Goal: Task Accomplishment & Management: Manage account settings

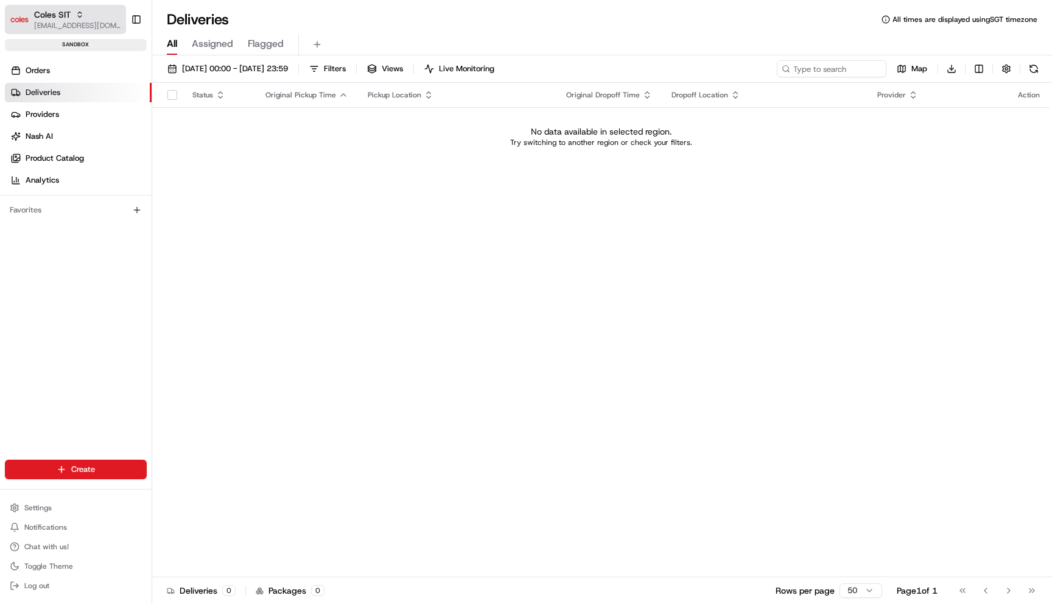
click at [49, 15] on span "Coles SIT" at bounding box center [52, 15] width 37 height 12
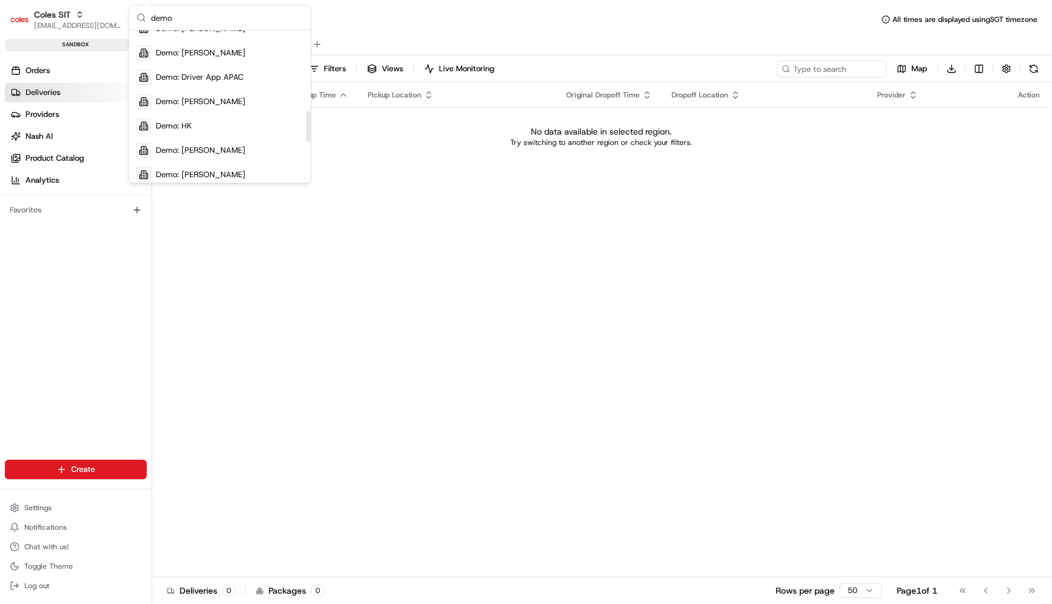
scroll to position [402, 0]
type input "demo"
click at [202, 74] on span "Demo: Driver App APAC" at bounding box center [200, 75] width 88 height 11
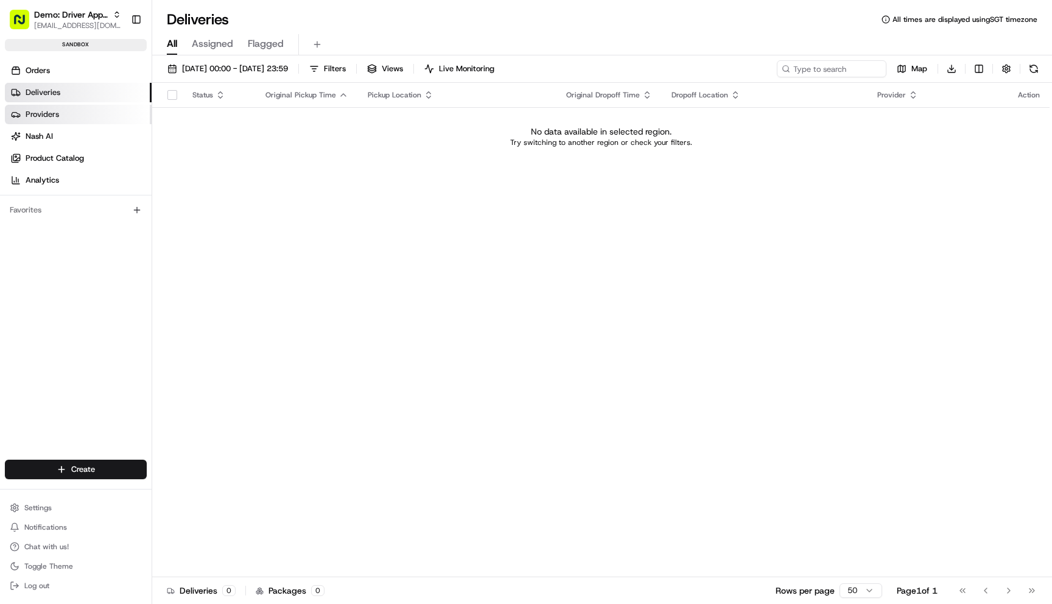
click at [91, 111] on link "Providers" at bounding box center [78, 114] width 147 height 19
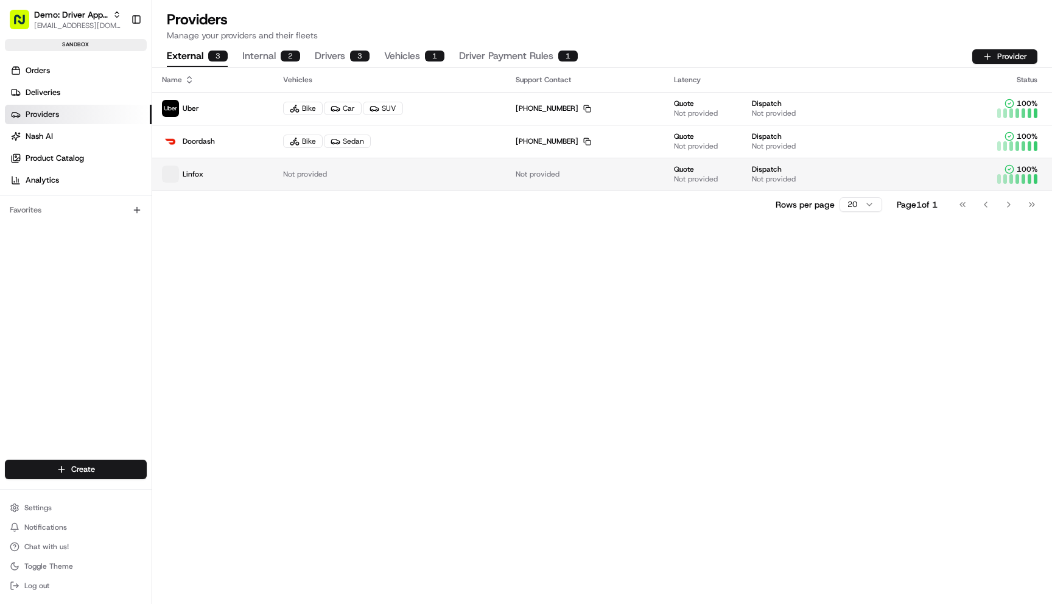
click at [431, 184] on td "Not provided" at bounding box center [389, 174] width 233 height 33
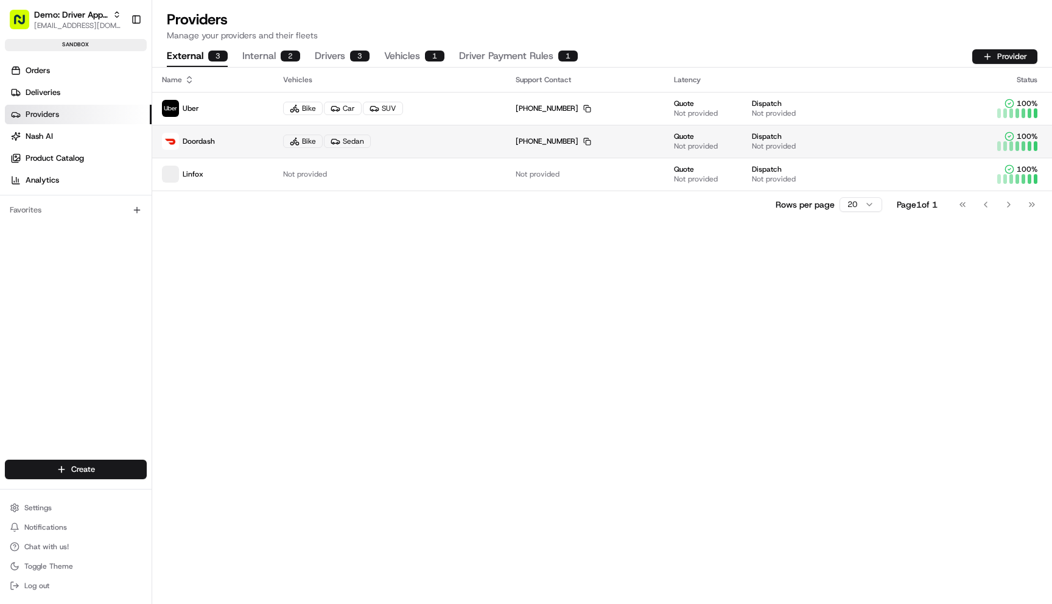
click at [565, 135] on td "+1 855 973 1040 Copy +18559731040" at bounding box center [585, 141] width 158 height 33
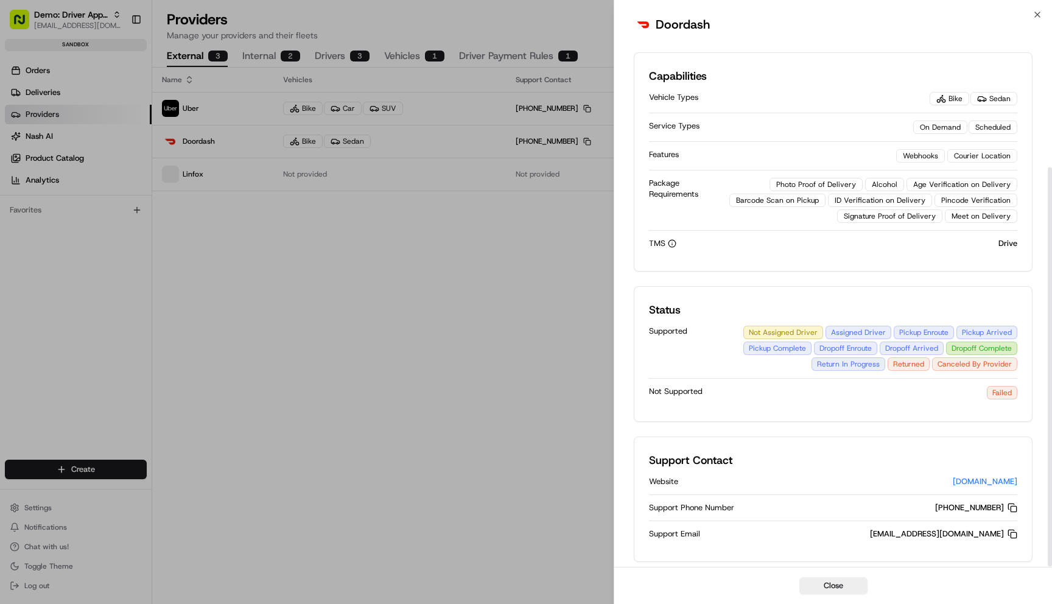
scroll to position [169, 0]
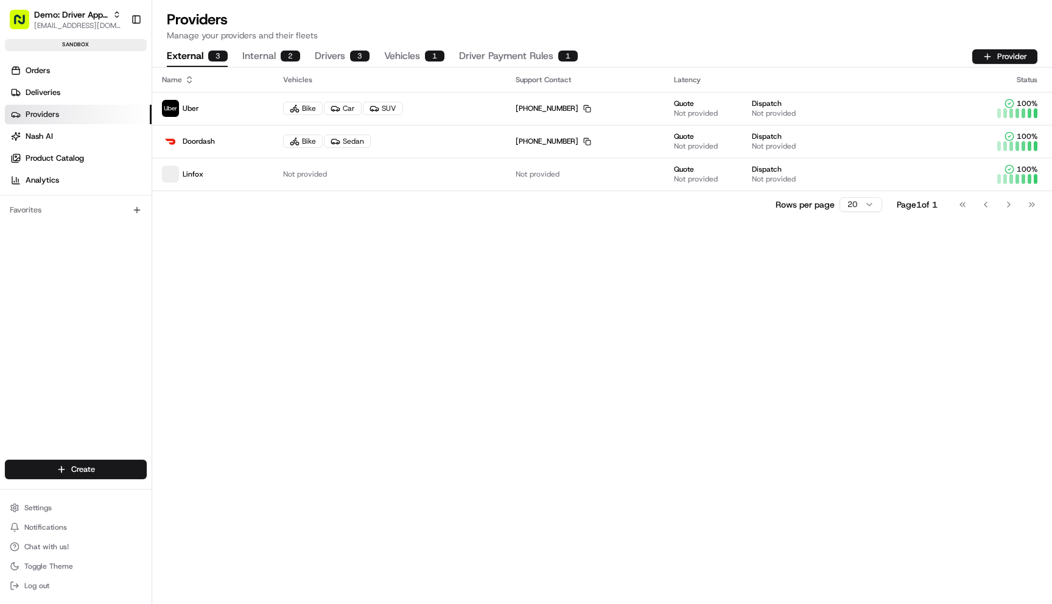
click at [711, 256] on div "Name Vehicles Support Contact Latency Status Uber Bike Car SUV +1 866 987 3750 …" at bounding box center [602, 336] width 900 height 537
click at [259, 53] on button "Internal 2" at bounding box center [271, 56] width 58 height 21
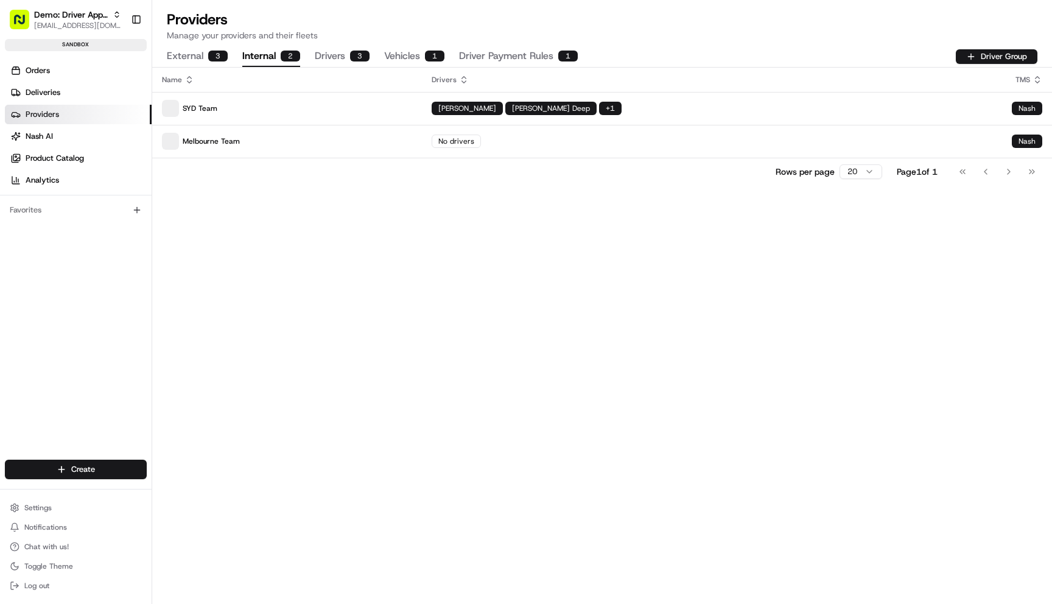
click at [325, 53] on button "Drivers 3" at bounding box center [342, 56] width 55 height 21
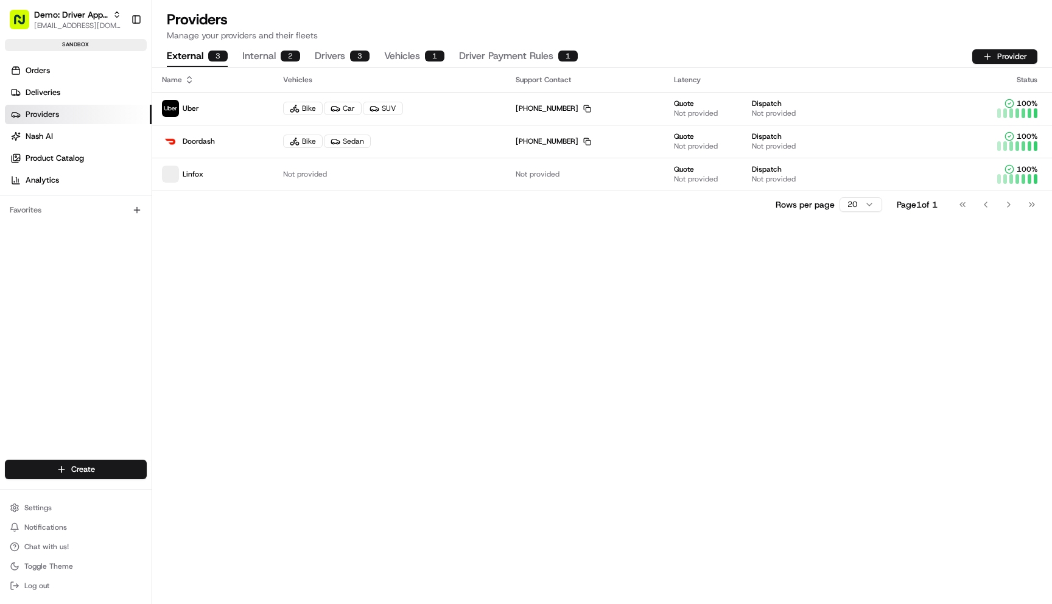
click at [192, 53] on button "External 3" at bounding box center [197, 56] width 61 height 21
click at [1025, 59] on button "Provider" at bounding box center [1005, 56] width 65 height 15
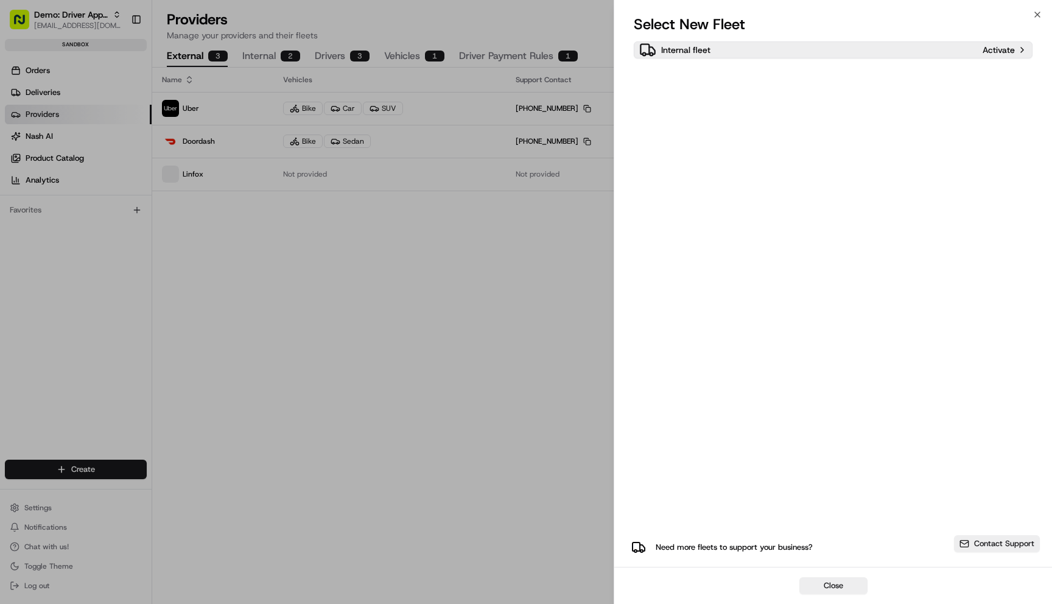
click at [768, 45] on div "Internal fleet" at bounding box center [809, 49] width 339 height 17
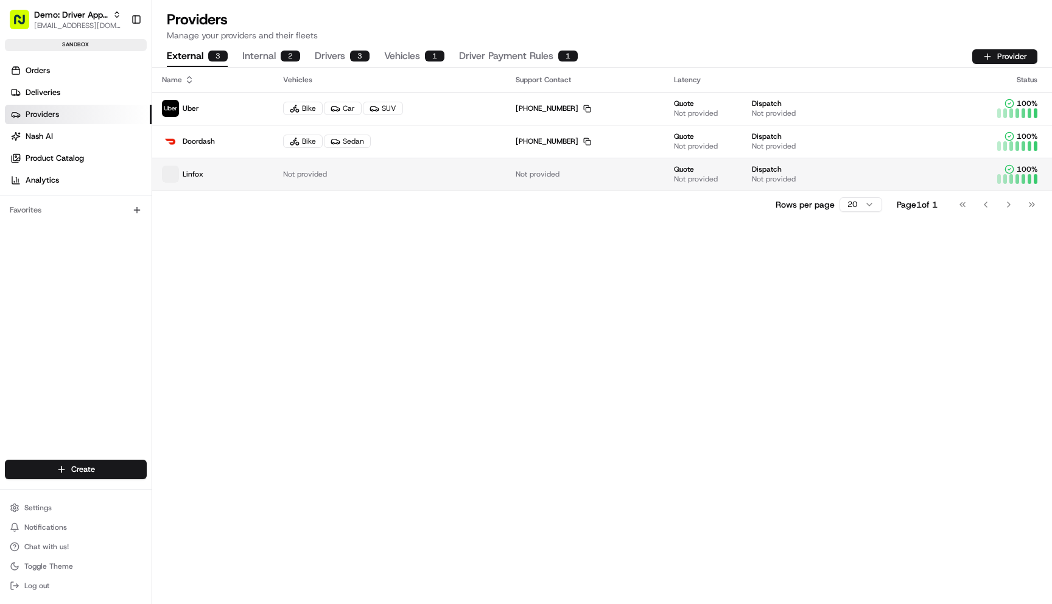
click at [792, 175] on span "Not provided" at bounding box center [774, 179] width 44 height 10
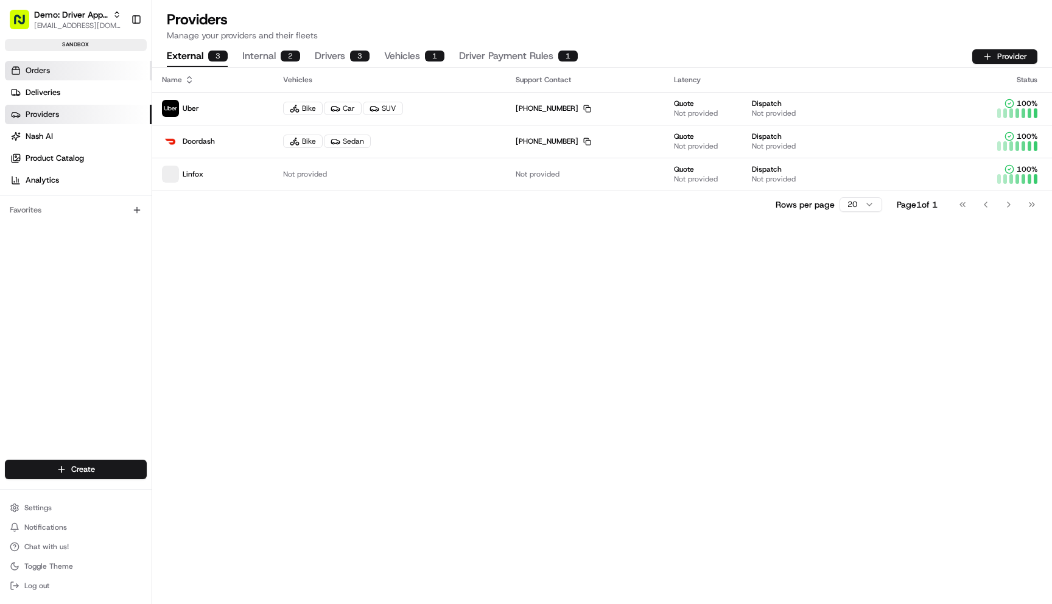
click at [97, 74] on link "Orders" at bounding box center [78, 70] width 147 height 19
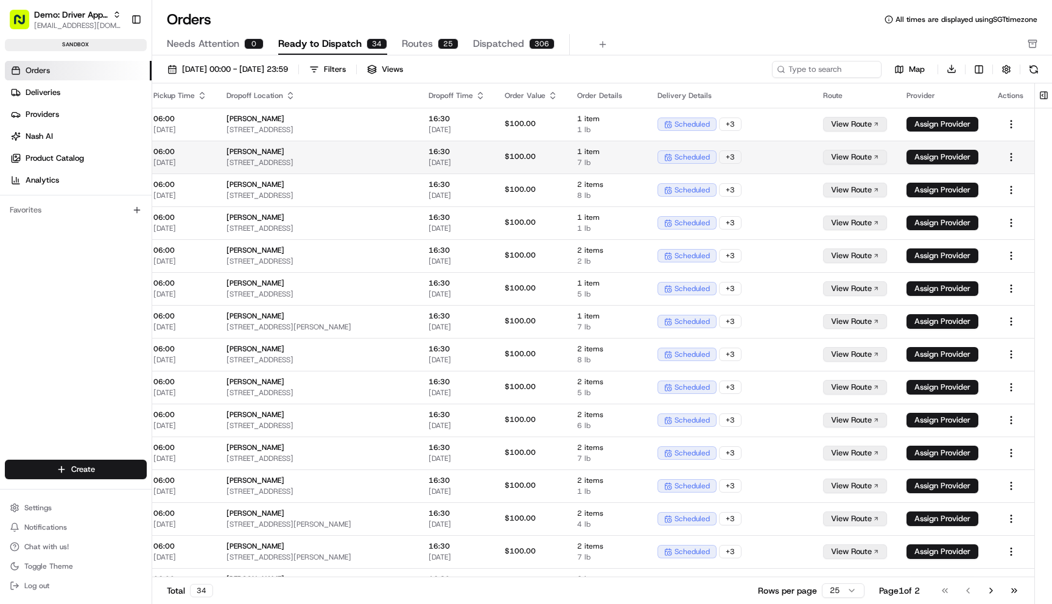
scroll to position [0, 241]
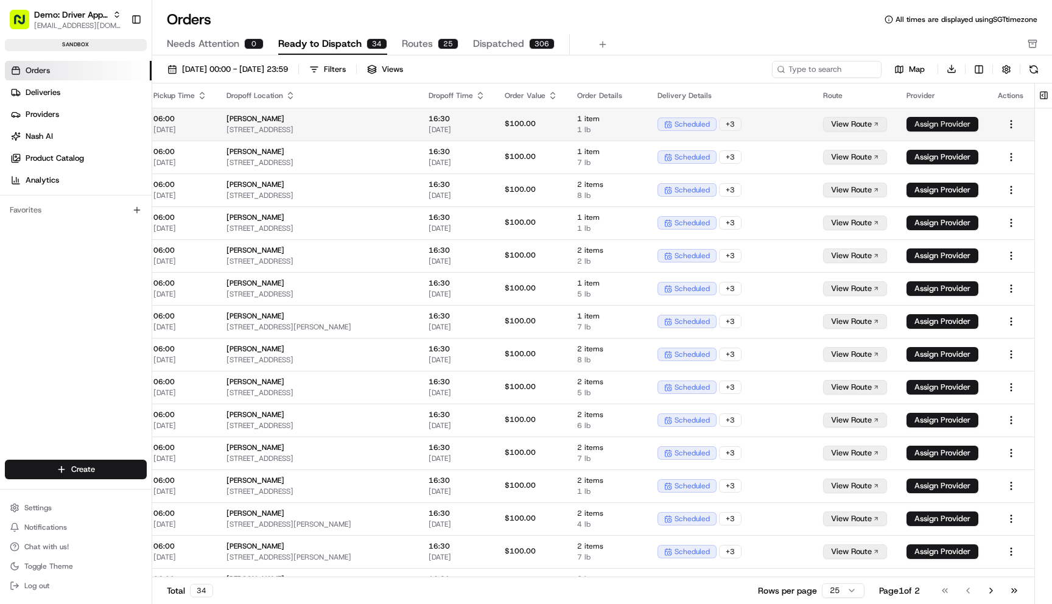
click at [918, 123] on button "Assign Provider" at bounding box center [943, 124] width 72 height 15
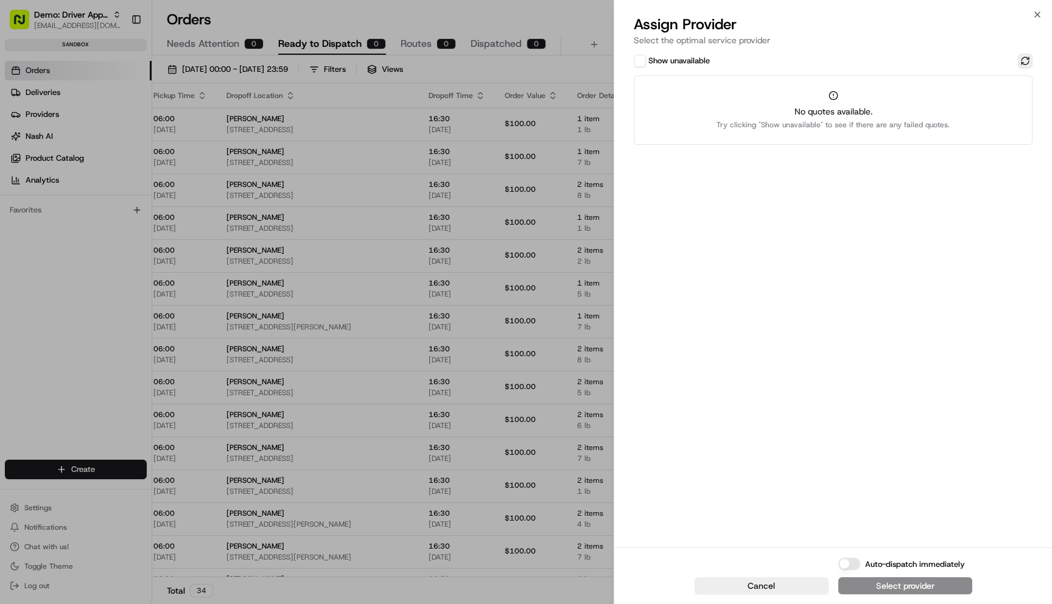
click at [1024, 60] on button at bounding box center [1025, 61] width 15 height 15
click at [693, 64] on label "Show unavailable" at bounding box center [680, 60] width 62 height 11
click at [646, 64] on button "Show unavailable" at bounding box center [640, 61] width 12 height 12
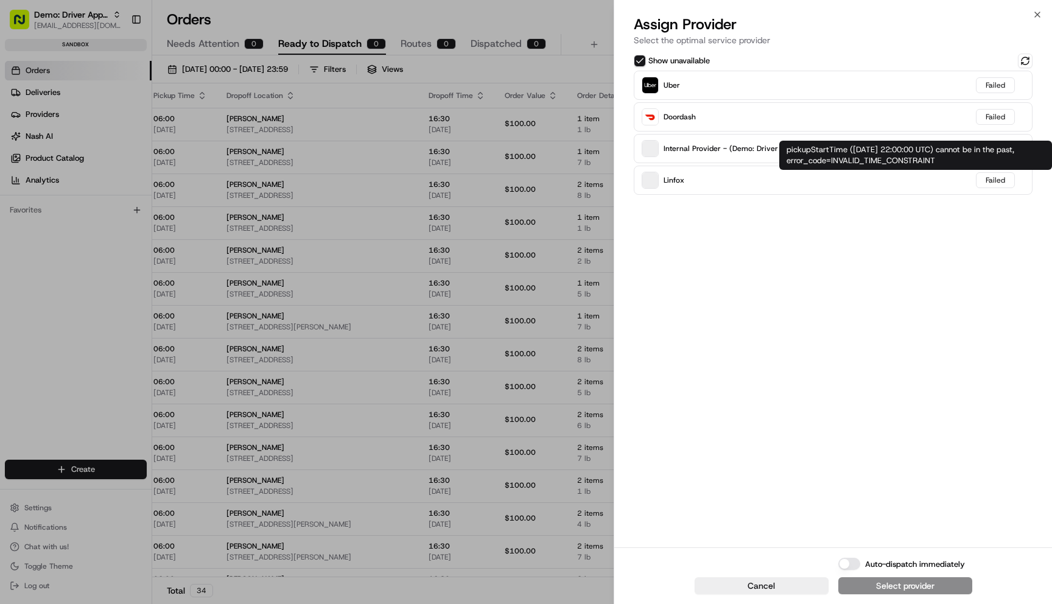
type button "on"
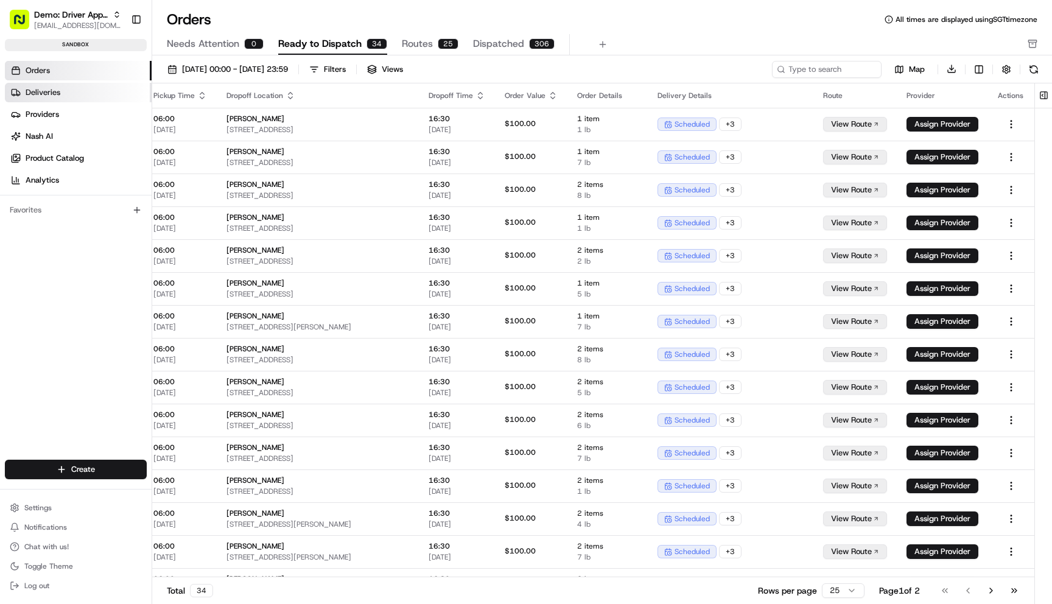
click at [91, 95] on link "Deliveries" at bounding box center [78, 92] width 147 height 19
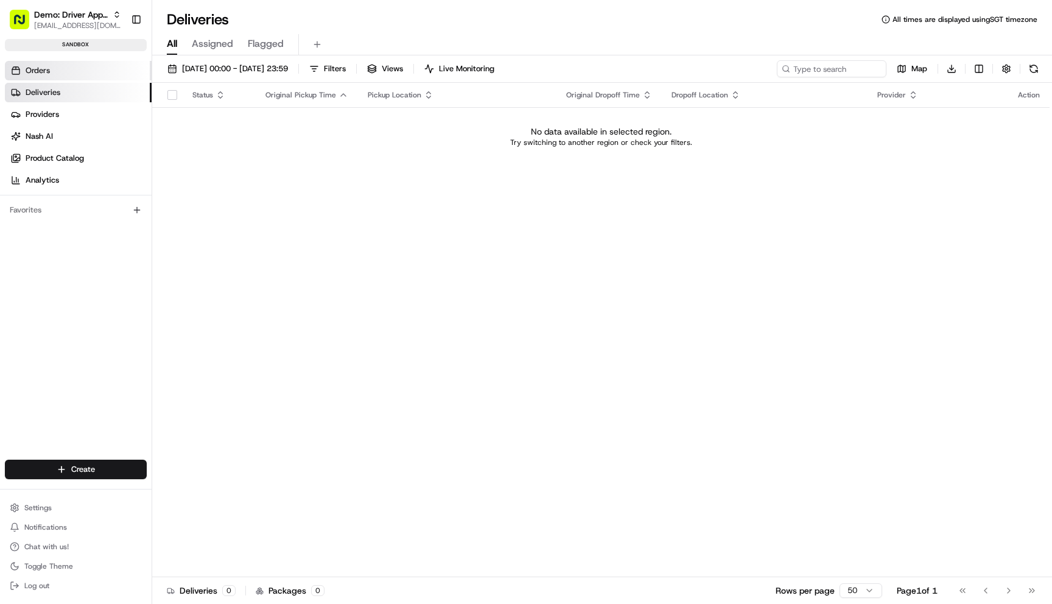
click at [82, 77] on link "Orders" at bounding box center [78, 70] width 147 height 19
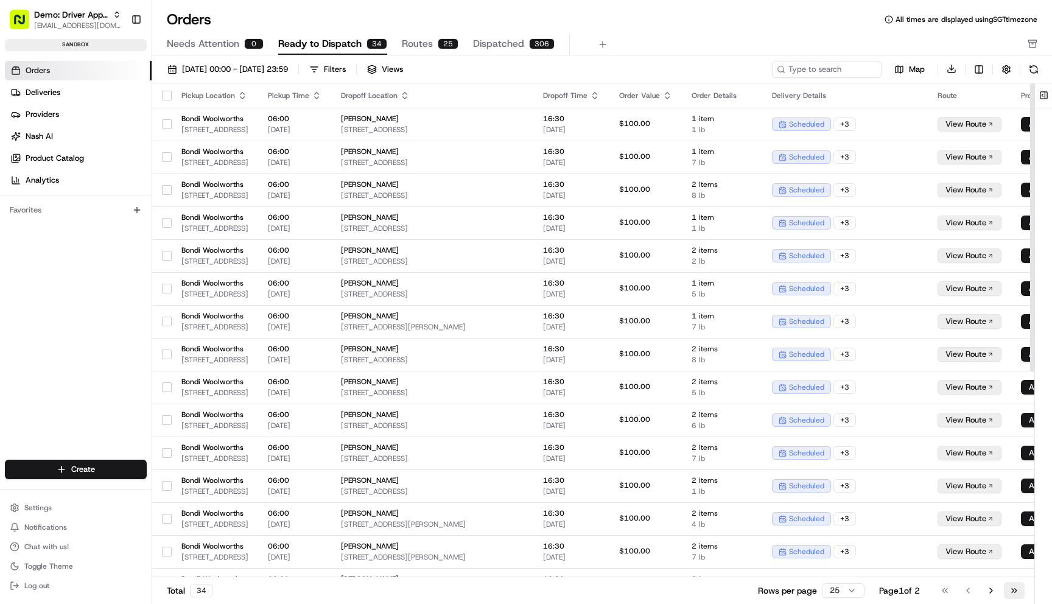
click at [1010, 588] on button "Go to last page" at bounding box center [1014, 590] width 21 height 17
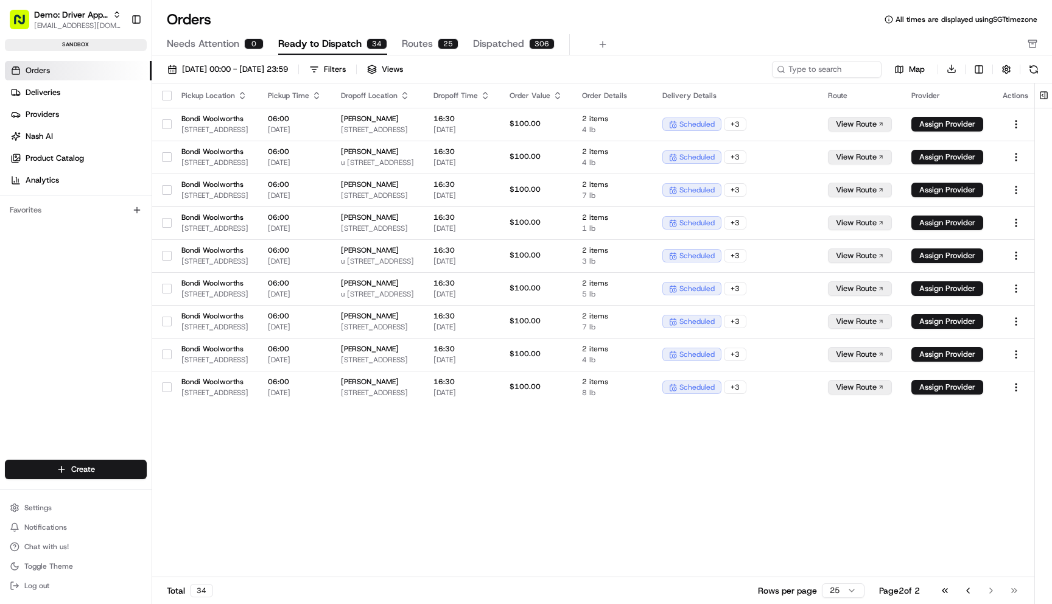
click at [64, 72] on link "Orders" at bounding box center [78, 70] width 147 height 19
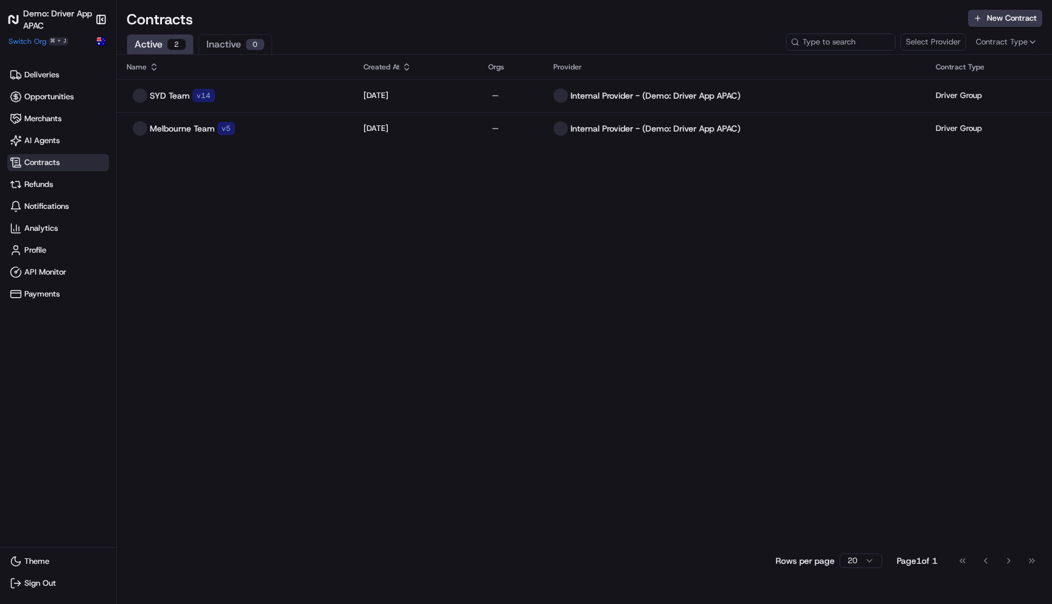
click at [65, 158] on span "Contracts" at bounding box center [58, 163] width 97 height 12
click at [995, 18] on button "New Contract" at bounding box center [1005, 18] width 74 height 17
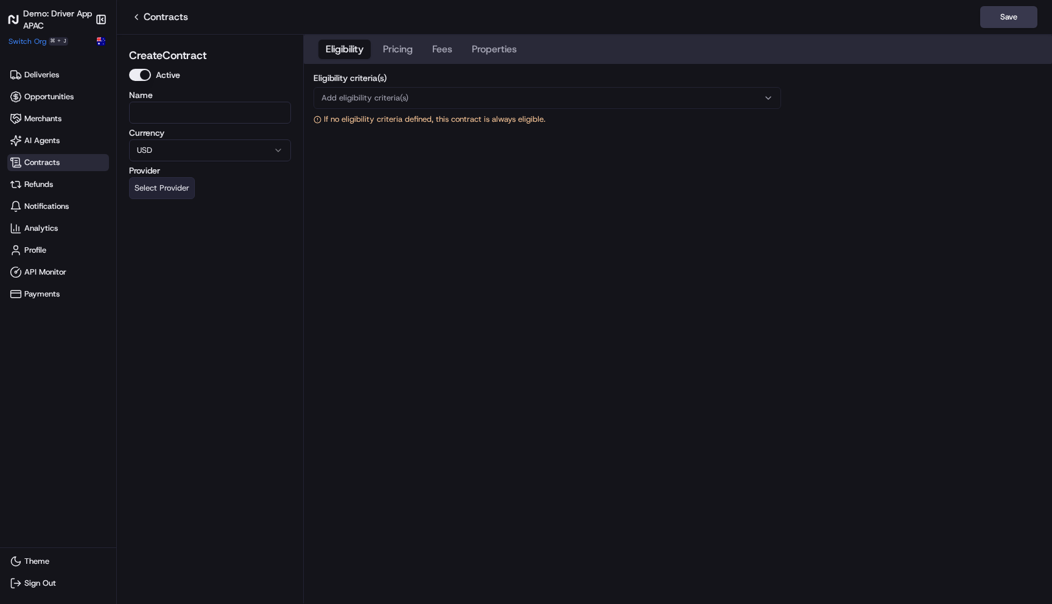
click at [171, 185] on button "Select Provider" at bounding box center [162, 188] width 66 height 22
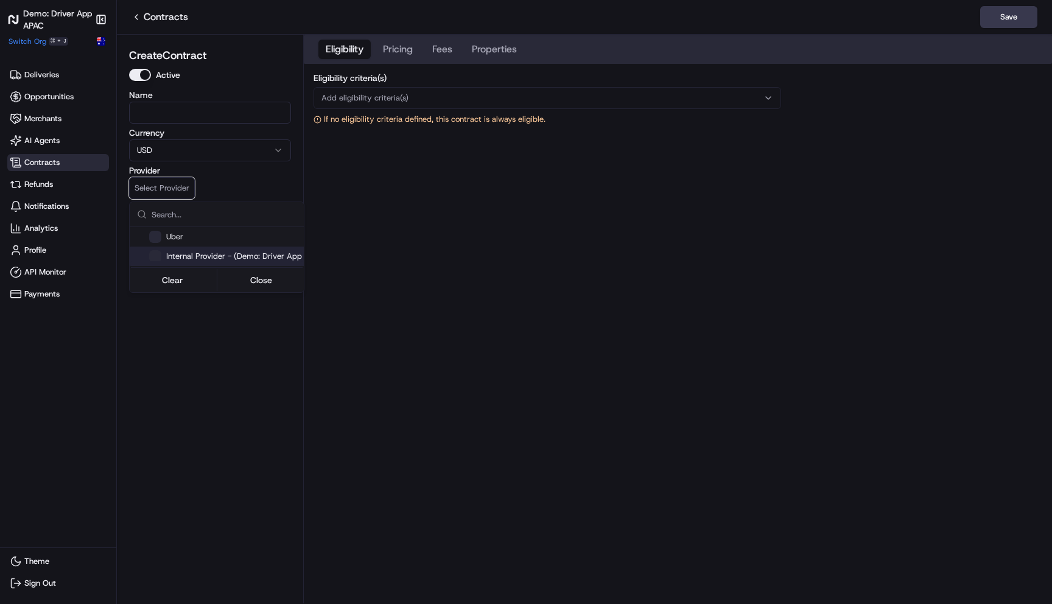
click at [205, 361] on html "Demo: Driver App APAC Make sidebar auto shrink Switch Org ⌘ + J Deliveries Oppo…" at bounding box center [526, 302] width 1052 height 604
click at [33, 45] on span "Switch Org" at bounding box center [28, 42] width 38 height 10
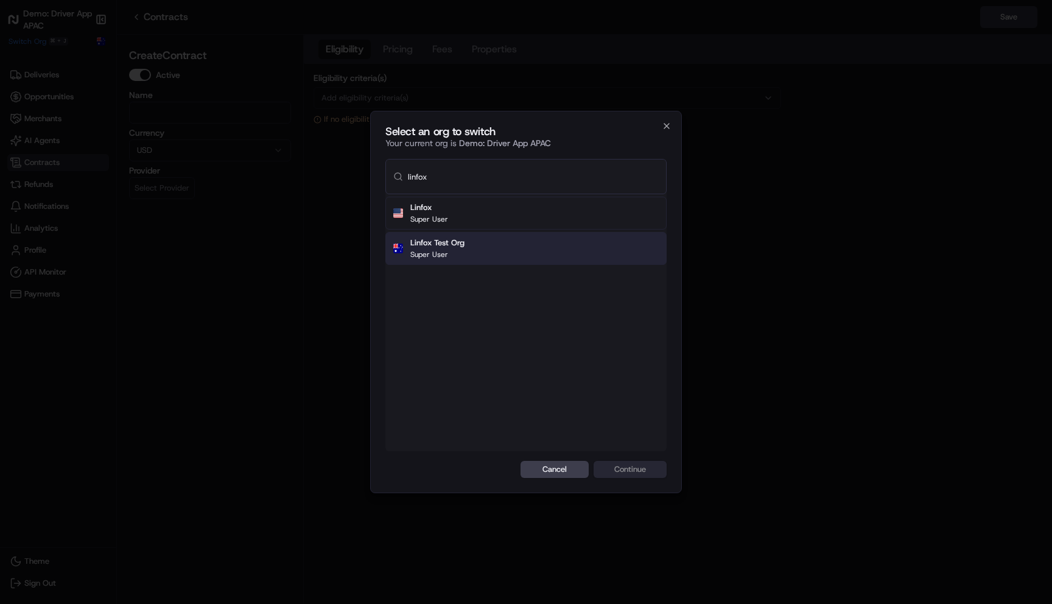
type input "linfox"
click at [504, 247] on div "Linfox Test Org Super User" at bounding box center [526, 248] width 281 height 33
click at [643, 468] on button "Continue" at bounding box center [630, 469] width 73 height 17
